Goal: Register for event/course

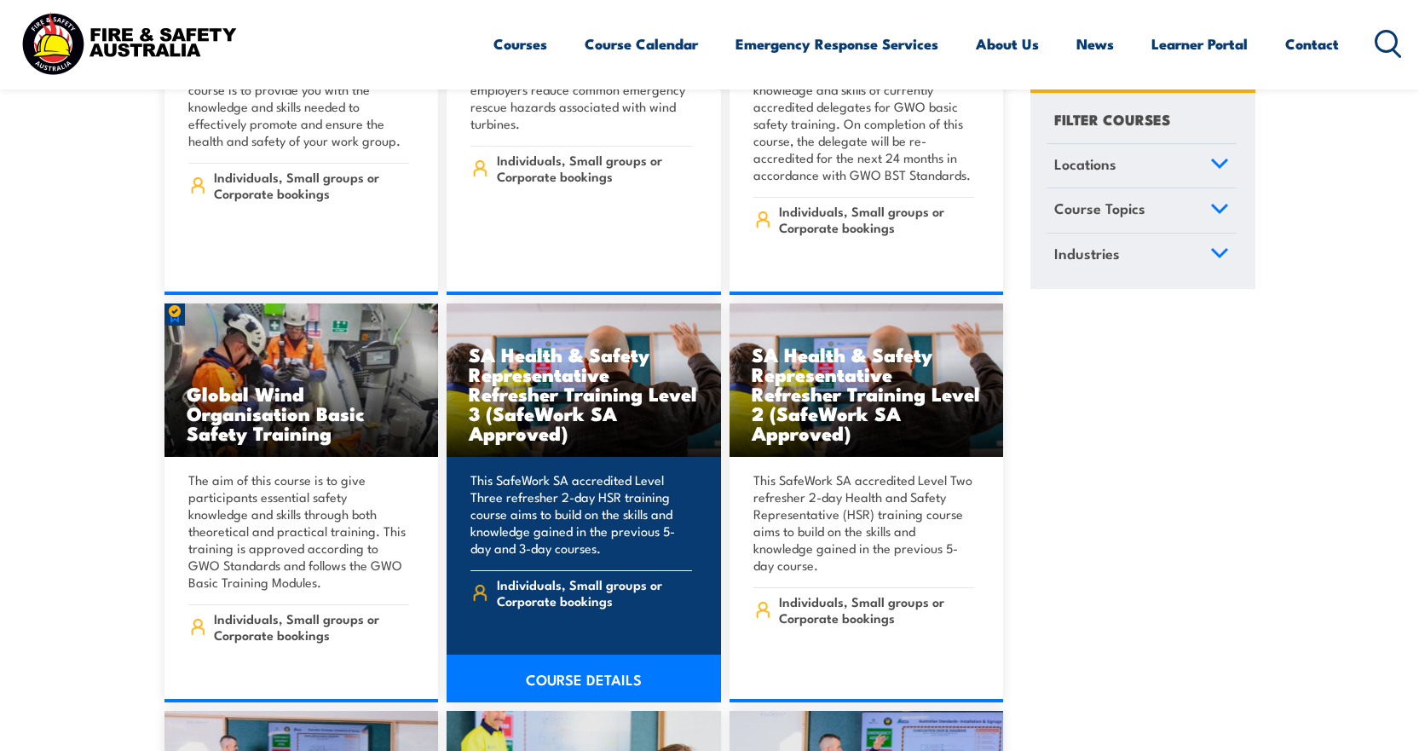
scroll to position [5965, 0]
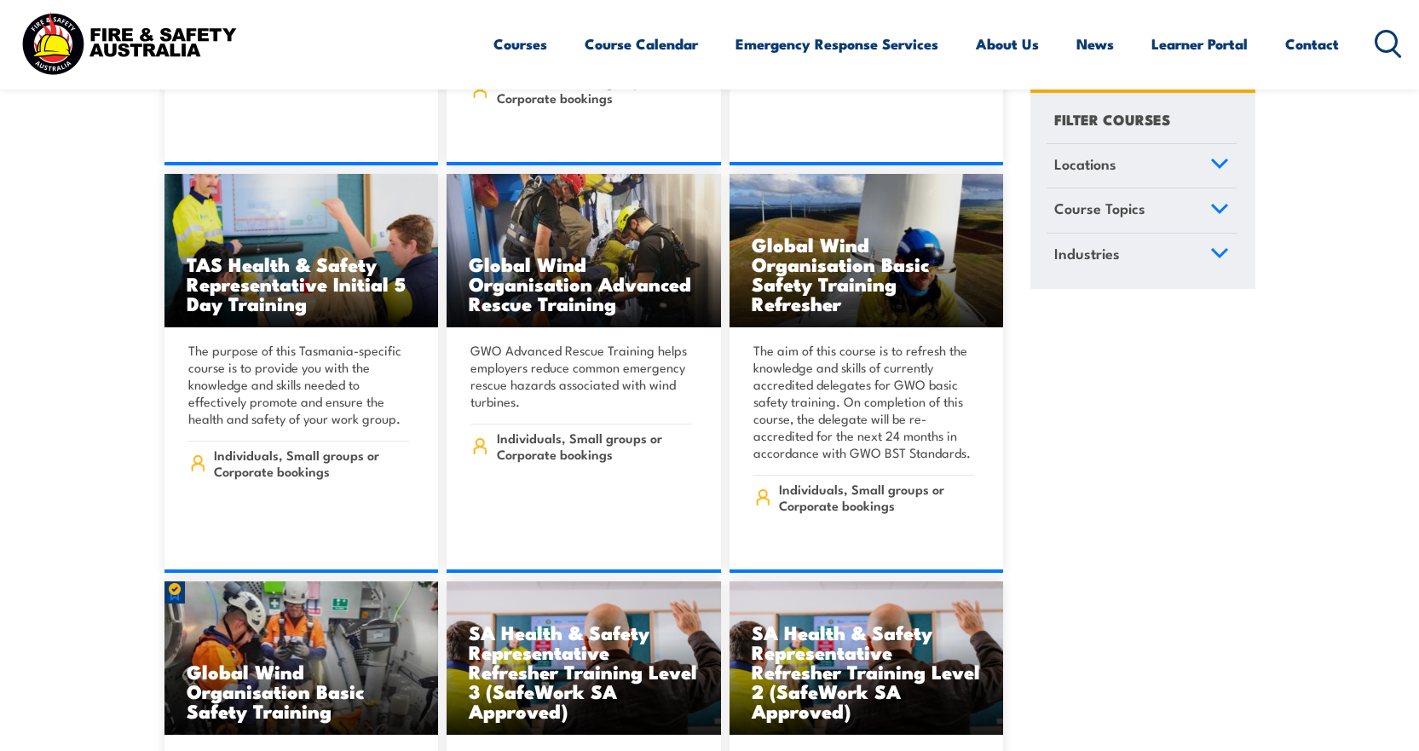
click at [1388, 42] on icon at bounding box center [1388, 44] width 27 height 28
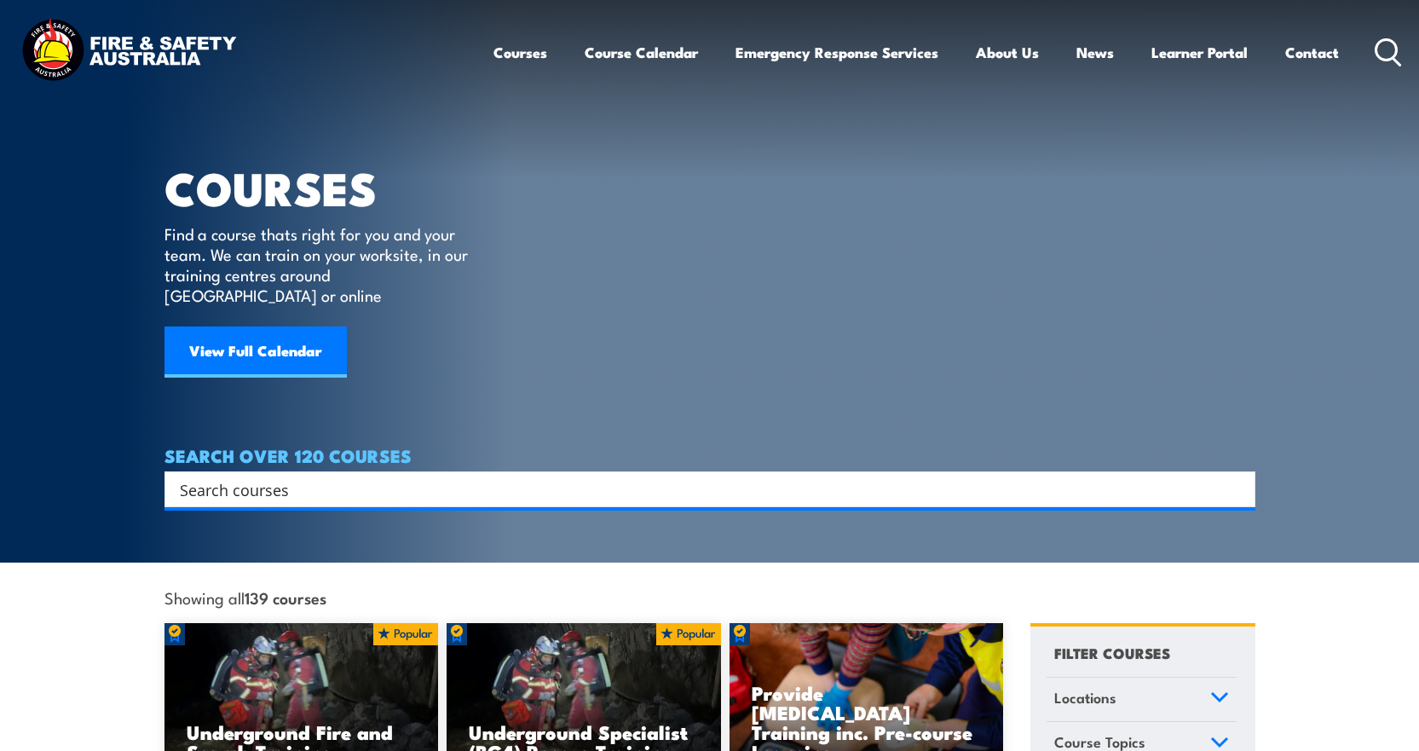
click at [302, 476] on input "Search input" at bounding box center [699, 489] width 1038 height 26
type input "Fire Extinguisher"
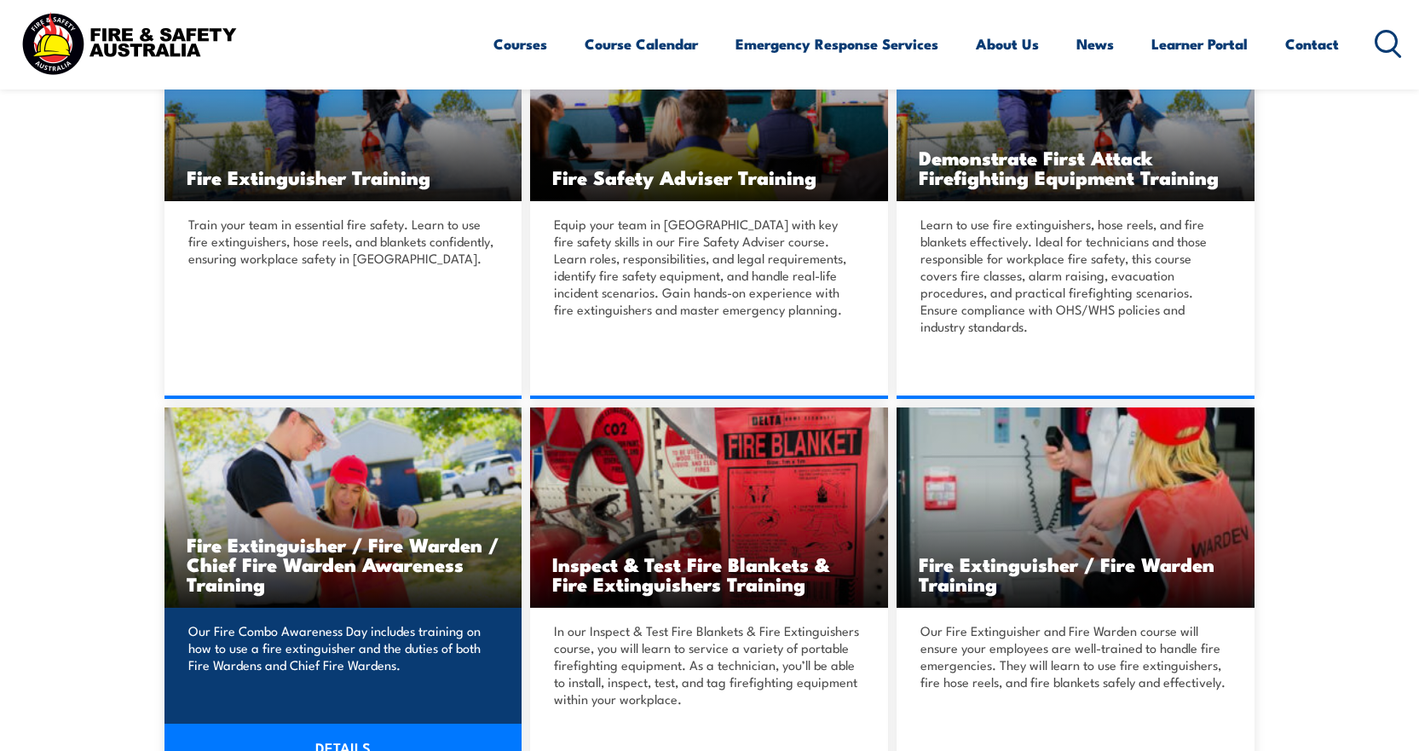
scroll to position [597, 0]
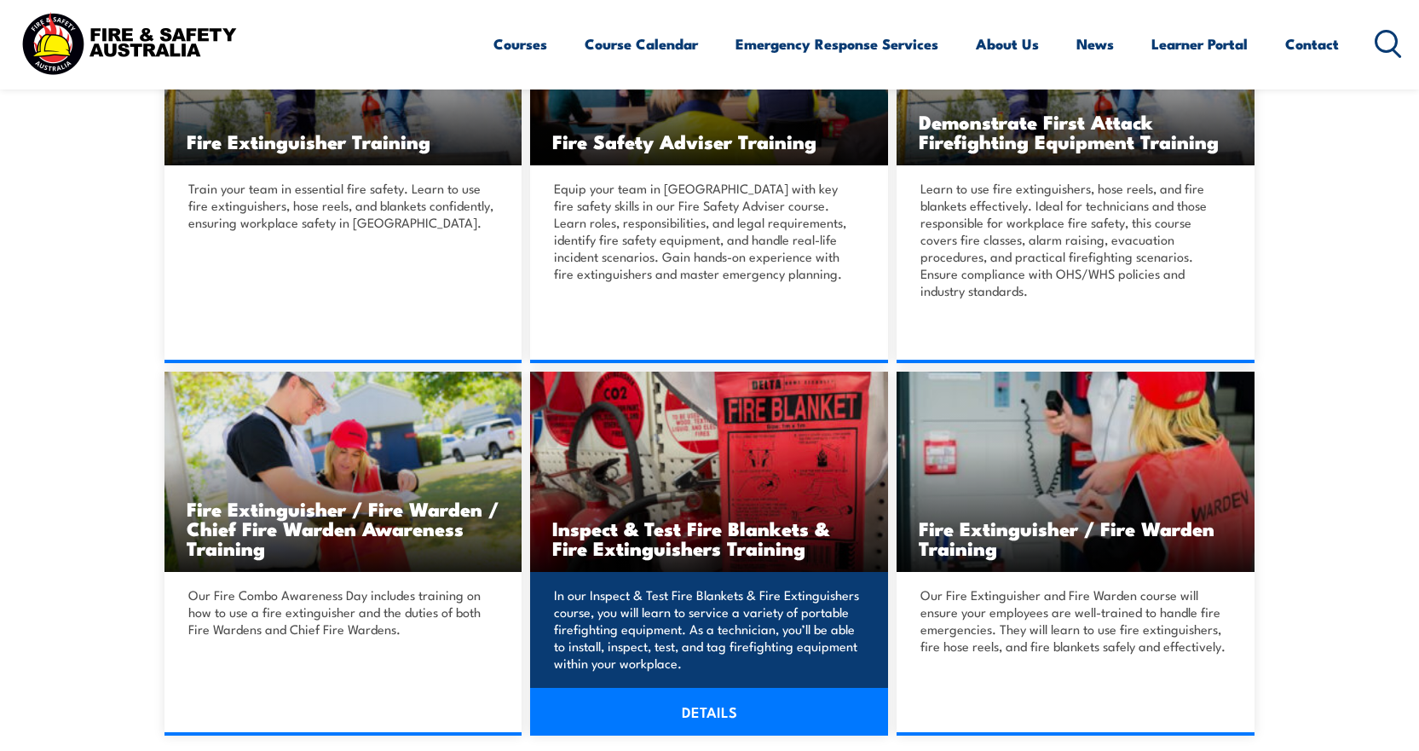
click at [712, 540] on h3 "Inspect & Test Fire Blankets & Fire Extinguishers Training" at bounding box center [709, 537] width 314 height 39
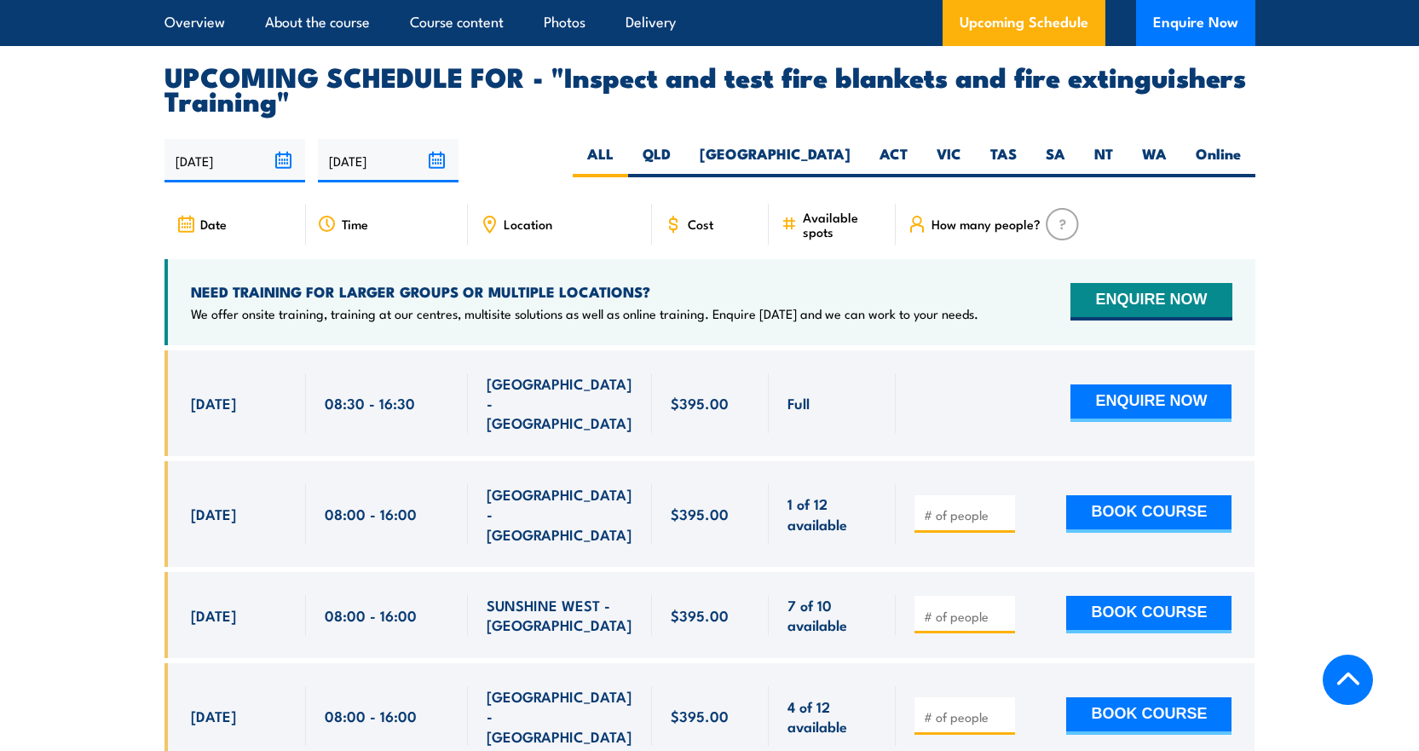
scroll to position [3068, 0]
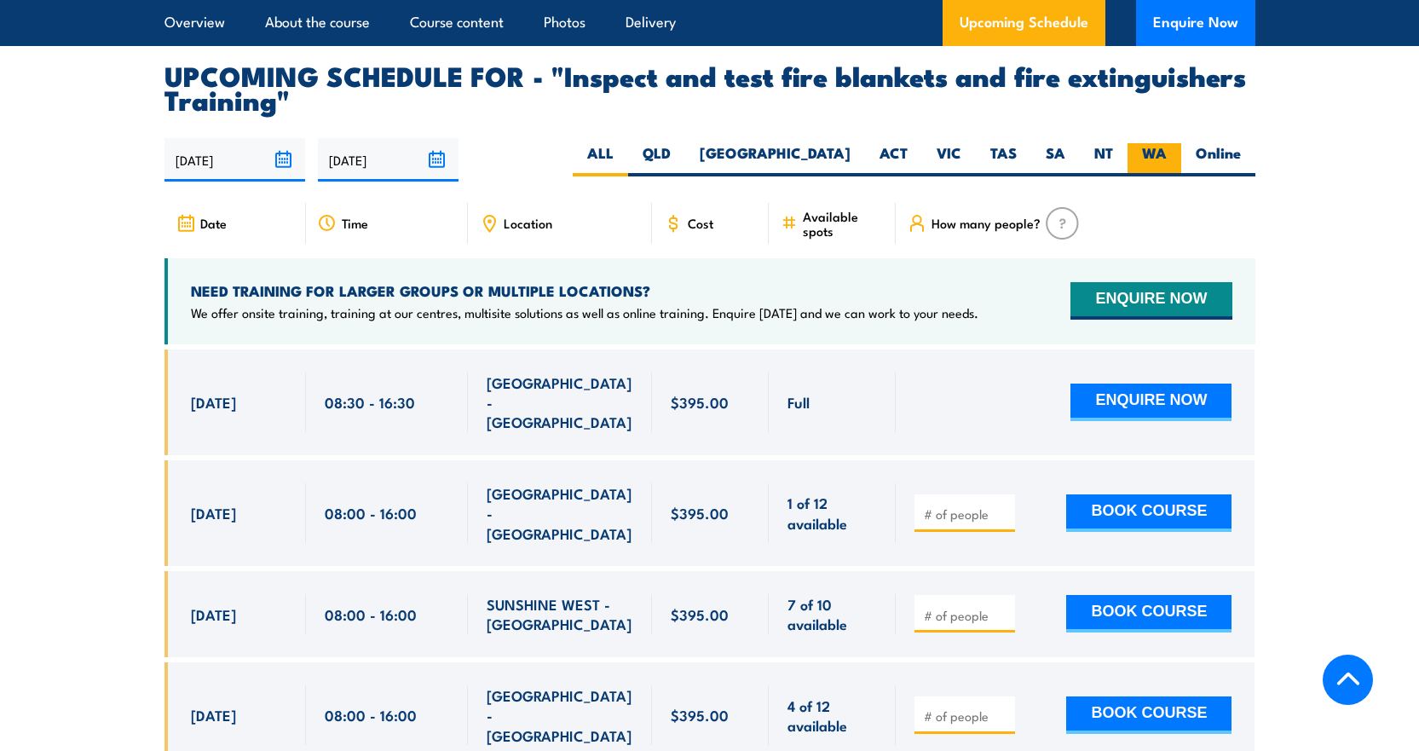
click at [1152, 176] on label "WA" at bounding box center [1154, 159] width 54 height 33
click at [1167, 154] on input "WA" at bounding box center [1172, 148] width 11 height 11
radio input "true"
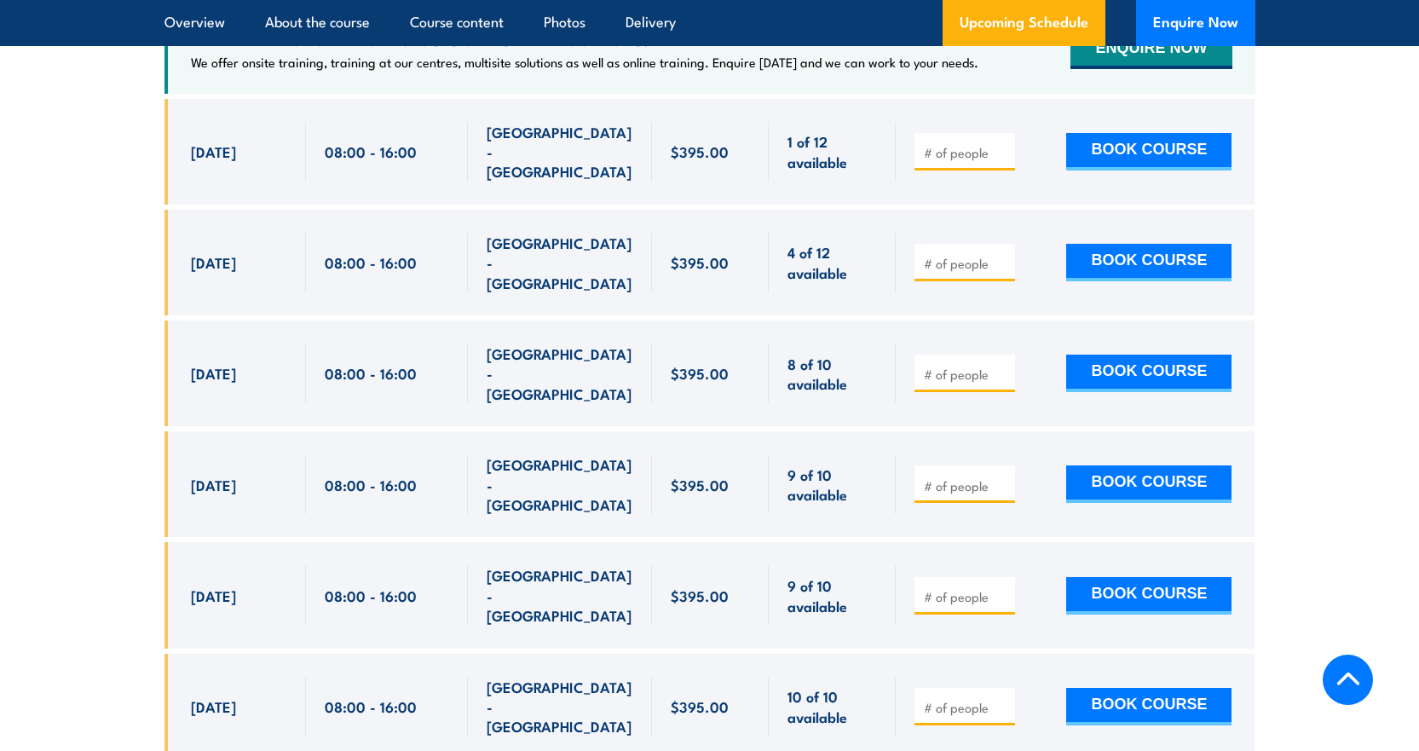
scroll to position [2995, 0]
